Goal: Task Accomplishment & Management: Manage account settings

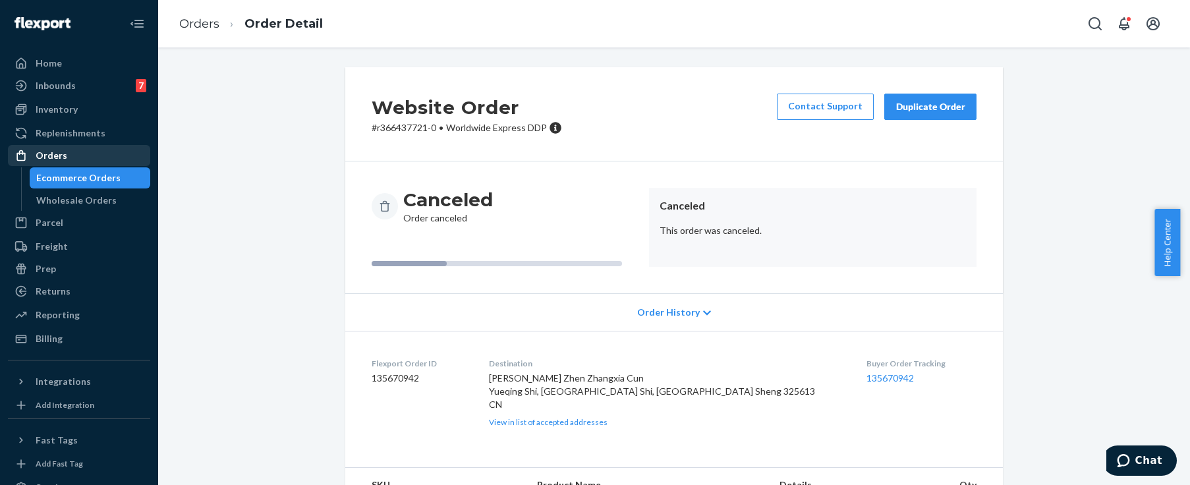
click at [94, 154] on div "Orders" at bounding box center [79, 155] width 140 height 18
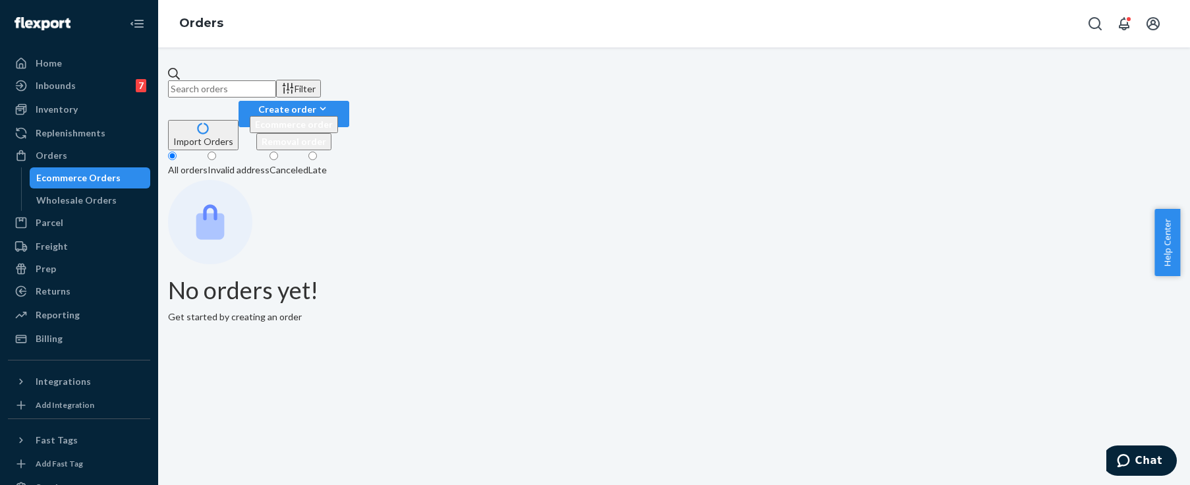
click at [276, 80] on input "text" at bounding box center [222, 88] width 108 height 17
paste input "E858717"
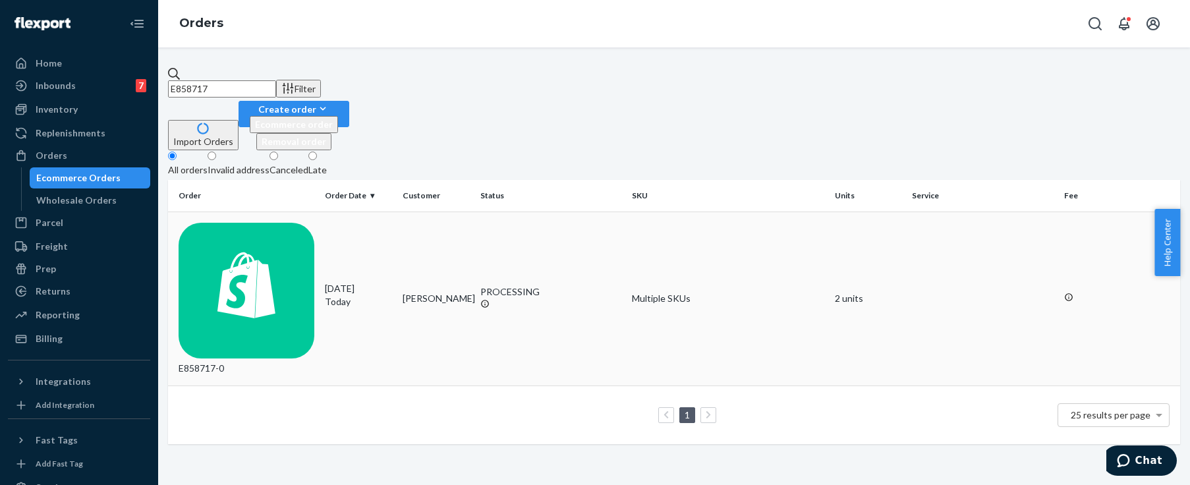
type input "E858717"
click at [314, 223] on div "E858717-0" at bounding box center [247, 299] width 136 height 152
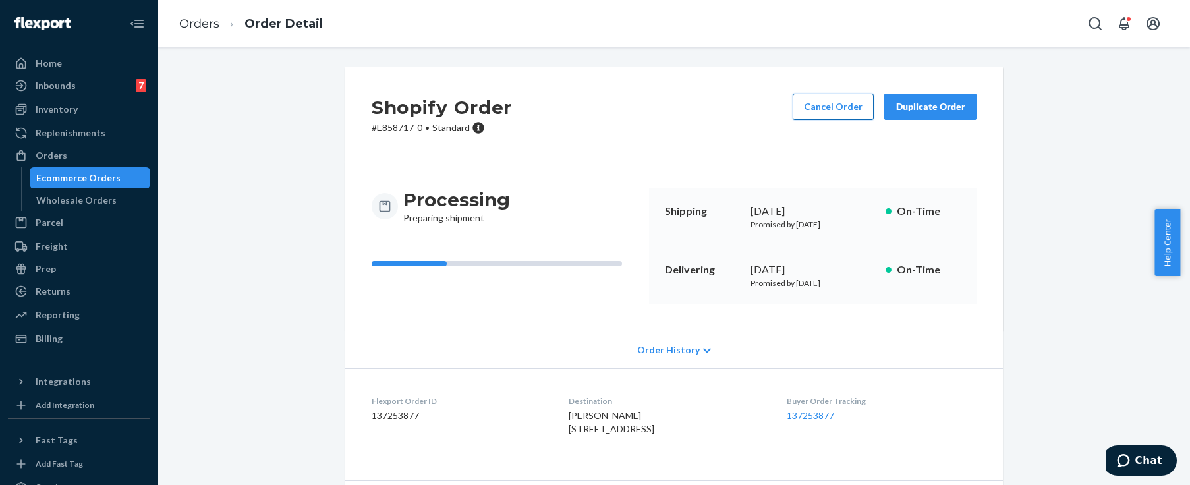
click at [842, 100] on button "Cancel Order" at bounding box center [833, 107] width 81 height 26
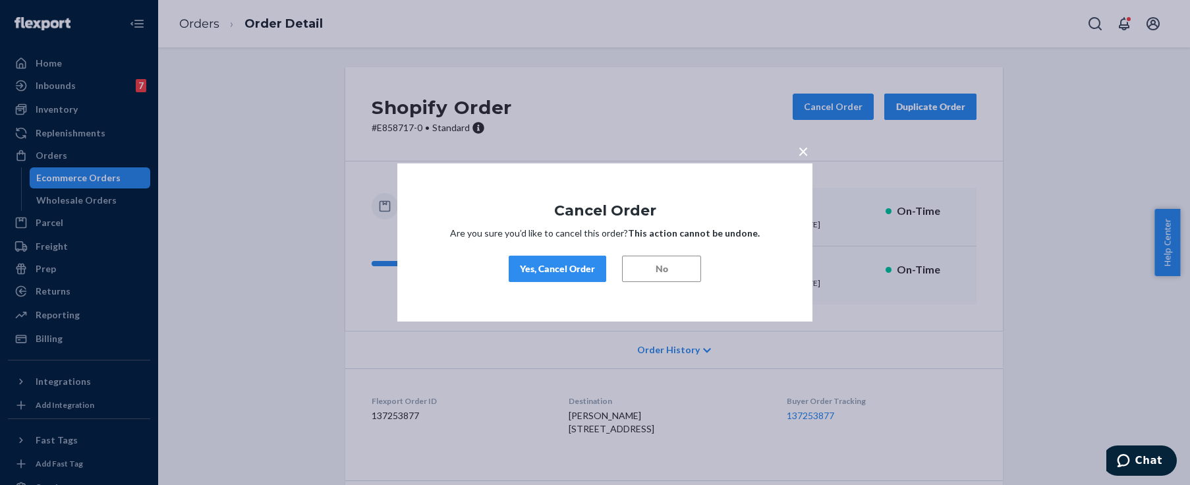
click at [567, 267] on div "Yes, Cancel Order" at bounding box center [557, 268] width 75 height 13
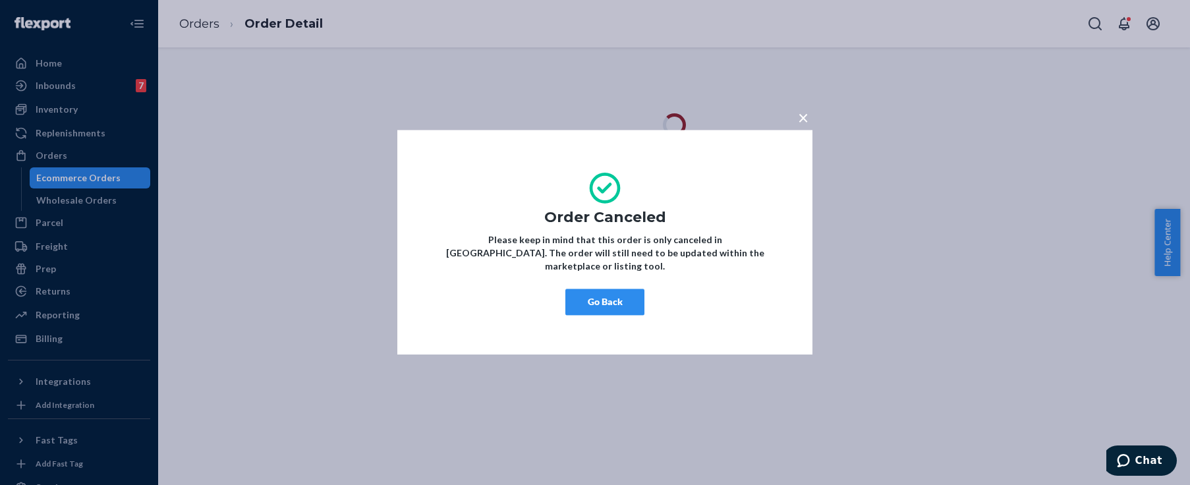
click at [623, 302] on button "Go Back" at bounding box center [604, 302] width 79 height 26
